Goal: Information Seeking & Learning: Find specific fact

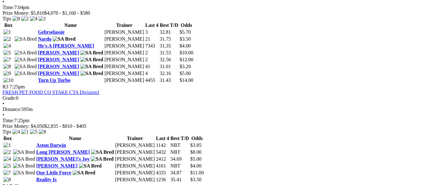
scroll to position [468, 0]
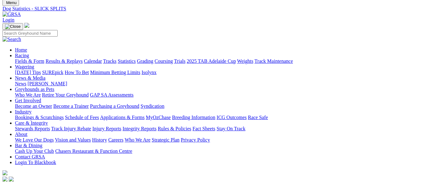
scroll to position [31, 0]
